Goal: Transaction & Acquisition: Book appointment/travel/reservation

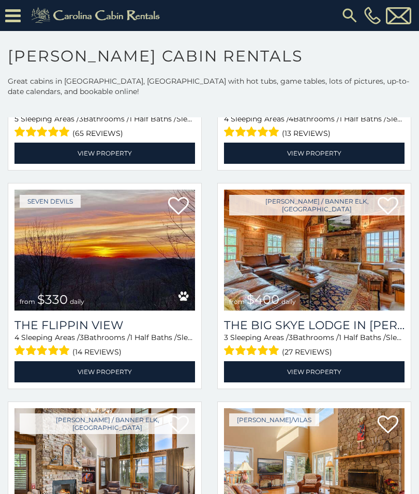
scroll to position [1074, 0]
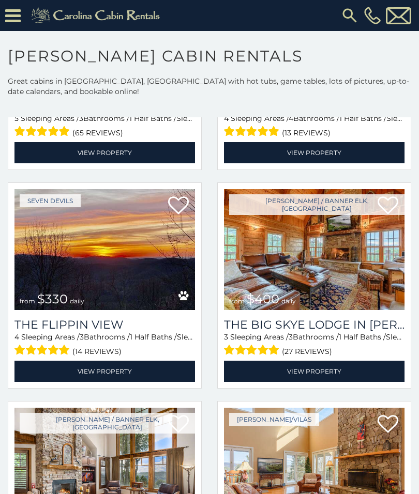
click at [100, 260] on img at bounding box center [104, 249] width 180 height 121
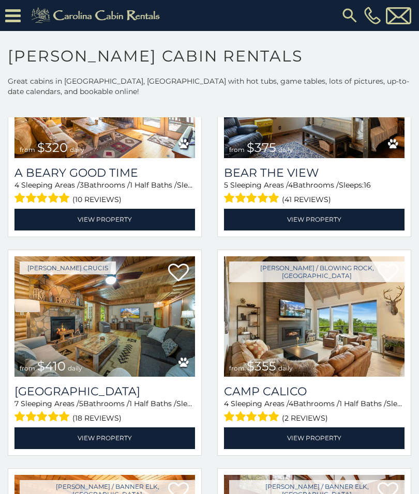
scroll to position [2538, 0]
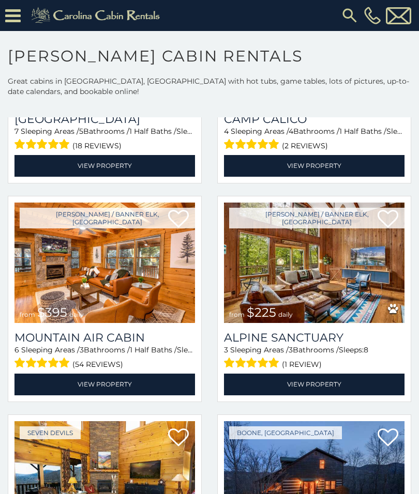
scroll to position [2898, 0]
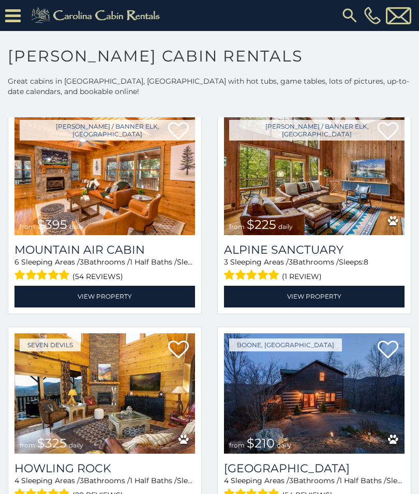
click at [287, 384] on img at bounding box center [314, 393] width 180 height 121
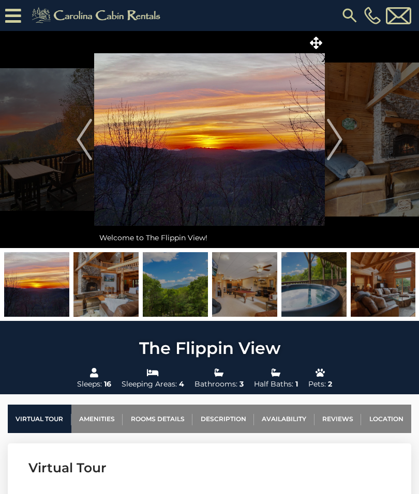
click at [328, 133] on img "Next" at bounding box center [335, 139] width 16 height 41
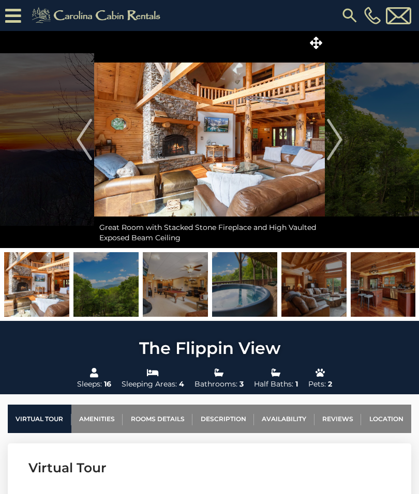
click at [343, 150] on button "Next" at bounding box center [335, 139] width 20 height 217
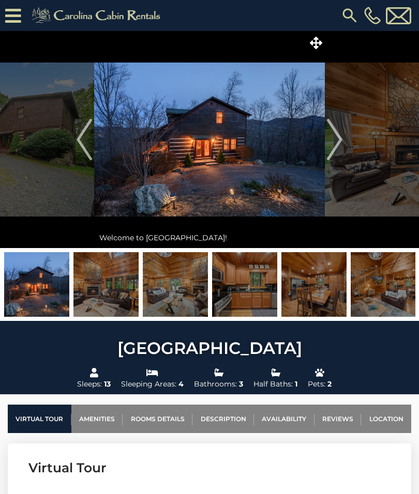
click at [324, 144] on img at bounding box center [209, 139] width 231 height 217
click at [336, 138] on img "Next" at bounding box center [335, 139] width 16 height 41
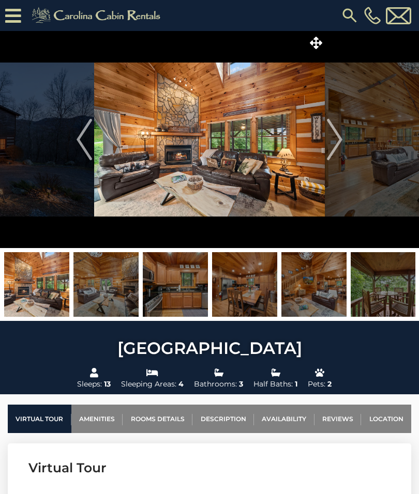
click at [342, 139] on img "Next" at bounding box center [335, 139] width 16 height 41
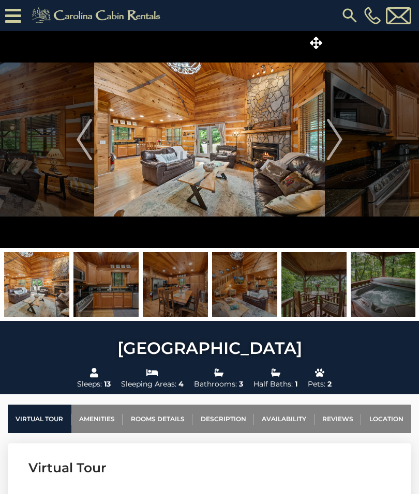
click at [342, 135] on img "Next" at bounding box center [335, 139] width 16 height 41
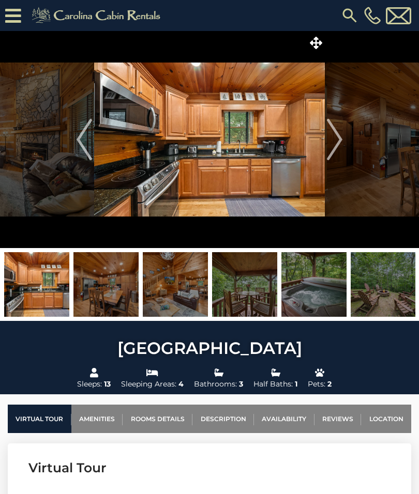
click at [338, 140] on img "Next" at bounding box center [335, 139] width 16 height 41
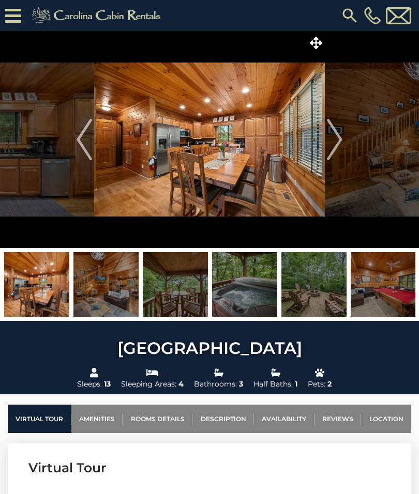
click at [338, 138] on img "Next" at bounding box center [335, 139] width 16 height 41
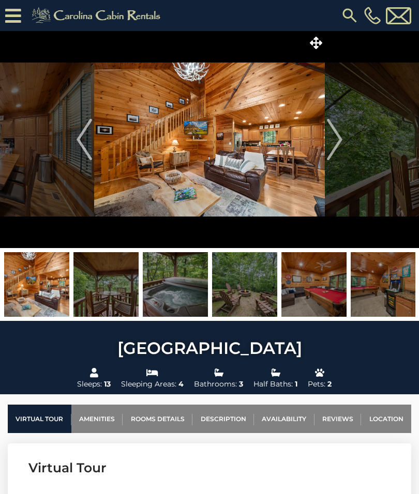
click at [343, 144] on button "Next" at bounding box center [335, 139] width 20 height 217
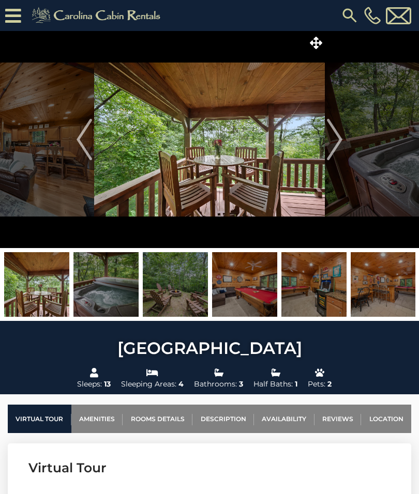
click at [336, 144] on img "Next" at bounding box center [335, 139] width 16 height 41
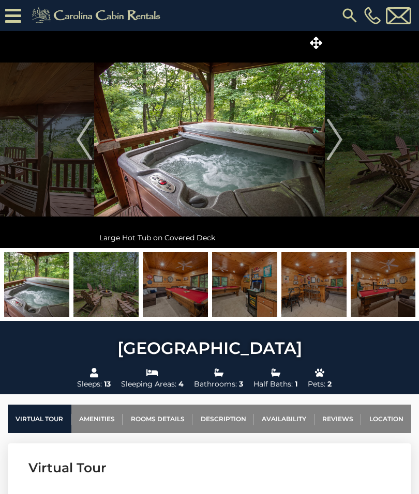
click at [337, 139] on img "Next" at bounding box center [335, 139] width 16 height 41
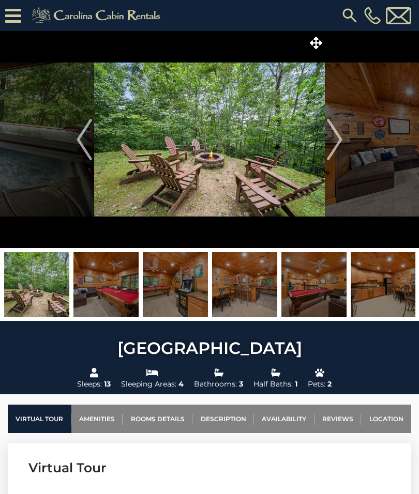
click at [79, 144] on img "Previous" at bounding box center [85, 139] width 16 height 41
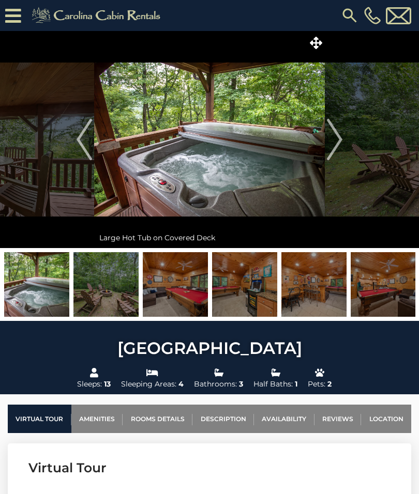
click at [336, 141] on img "Next" at bounding box center [335, 139] width 16 height 41
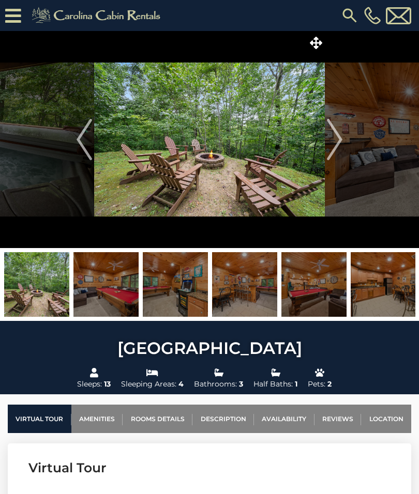
click at [339, 141] on img "Next" at bounding box center [335, 139] width 16 height 41
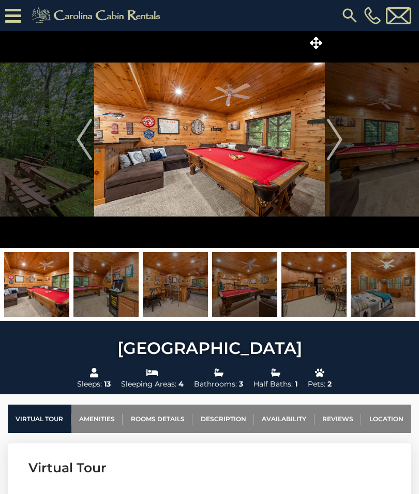
click at [330, 145] on img "Next" at bounding box center [335, 139] width 16 height 41
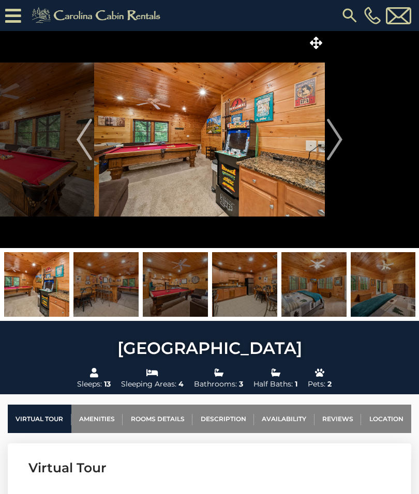
click at [343, 143] on button "Next" at bounding box center [335, 139] width 20 height 217
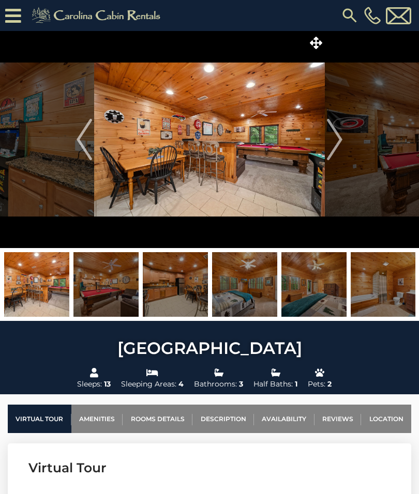
click at [339, 148] on img "Next" at bounding box center [335, 139] width 16 height 41
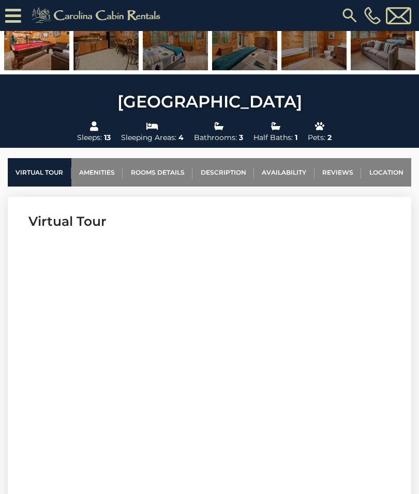
scroll to position [266, 0]
